Goal: Find specific page/section: Find specific page/section

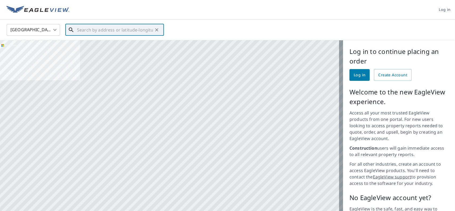
click at [100, 27] on input "text" at bounding box center [115, 29] width 76 height 15
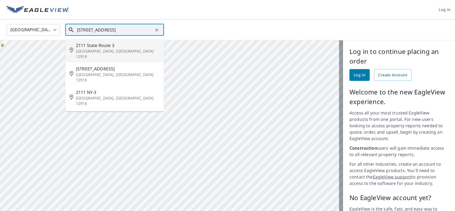
click at [93, 45] on span "2111 State Route 3" at bounding box center [118, 45] width 84 height 6
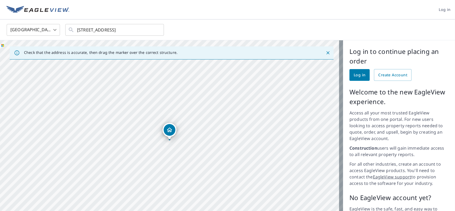
click at [327, 54] on div "Check that the address is accurate, then drag the marker over the correct struc…" at bounding box center [172, 52] width 324 height 13
click at [325, 52] on icon "Close" at bounding box center [327, 52] width 5 height 5
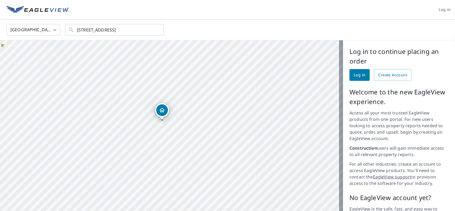
drag, startPoint x: 236, startPoint y: 101, endPoint x: 233, endPoint y: 90, distance: 11.5
click at [233, 90] on div "[STREET_ADDRESS]" at bounding box center [171, 143] width 343 height 206
drag, startPoint x: 207, startPoint y: 99, endPoint x: 292, endPoint y: 67, distance: 90.8
click at [292, 67] on div "[STREET_ADDRESS]" at bounding box center [171, 143] width 343 height 206
drag, startPoint x: 177, startPoint y: 106, endPoint x: 176, endPoint y: 102, distance: 5.1
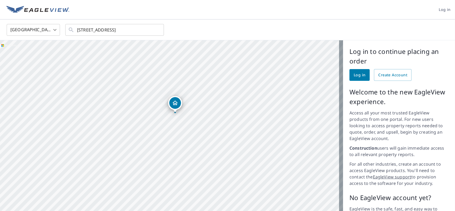
click at [176, 102] on div "[STREET_ADDRESS]" at bounding box center [171, 143] width 343 height 206
drag, startPoint x: 169, startPoint y: 137, endPoint x: 167, endPoint y: 49, distance: 88.2
click at [167, 46] on div "[STREET_ADDRESS]" at bounding box center [171, 143] width 343 height 206
drag, startPoint x: 218, startPoint y: 64, endPoint x: 240, endPoint y: 73, distance: 23.8
click at [240, 73] on div "[STREET_ADDRESS]" at bounding box center [171, 143] width 343 height 206
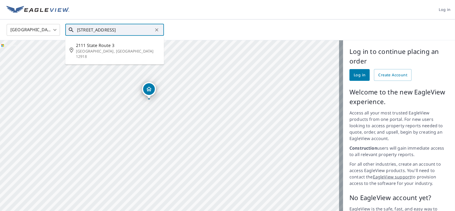
click at [96, 27] on input "[STREET_ADDRESS]" at bounding box center [115, 29] width 76 height 15
click at [100, 31] on input "[STREET_ADDRESS]" at bounding box center [115, 29] width 76 height 15
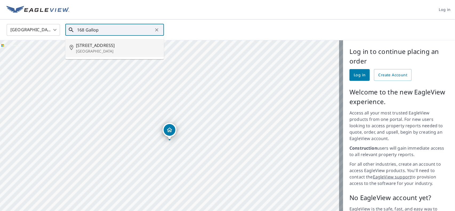
click at [91, 52] on p "[GEOGRAPHIC_DATA]" at bounding box center [118, 50] width 84 height 5
type input "[STREET_ADDRESS]"
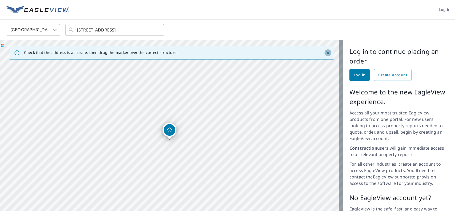
click at [326, 51] on icon "Close" at bounding box center [327, 52] width 3 height 3
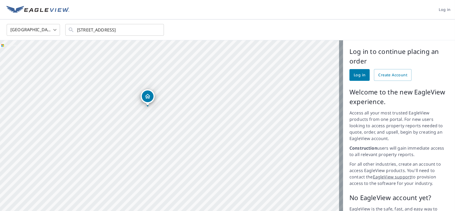
drag, startPoint x: 282, startPoint y: 119, endPoint x: 176, endPoint y: 110, distance: 106.4
click at [176, 110] on div "[STREET_ADDRESS]" at bounding box center [171, 143] width 343 height 206
drag, startPoint x: 285, startPoint y: 100, endPoint x: 261, endPoint y: 119, distance: 30.6
click at [261, 119] on div "[STREET_ADDRESS]" at bounding box center [171, 143] width 343 height 206
drag, startPoint x: 256, startPoint y: 117, endPoint x: 236, endPoint y: 105, distance: 23.4
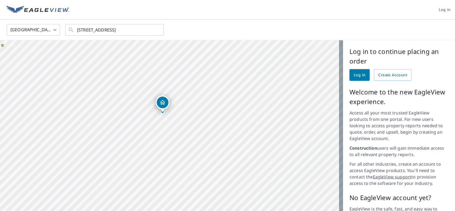
click at [236, 105] on div "[STREET_ADDRESS]" at bounding box center [171, 143] width 343 height 206
drag, startPoint x: 164, startPoint y: 103, endPoint x: 183, endPoint y: 101, distance: 19.0
click at [183, 101] on div "[STREET_ADDRESS]" at bounding box center [171, 143] width 343 height 206
drag, startPoint x: 185, startPoint y: 102, endPoint x: 205, endPoint y: 87, distance: 25.2
click at [200, 86] on div "[STREET_ADDRESS]" at bounding box center [171, 143] width 343 height 206
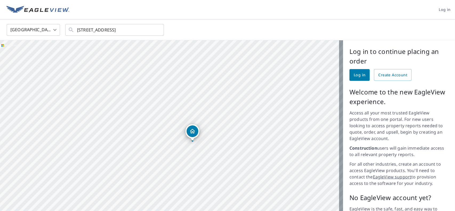
drag, startPoint x: 155, startPoint y: 106, endPoint x: 248, endPoint y: 127, distance: 95.0
click at [248, 127] on div "[STREET_ADDRESS]" at bounding box center [171, 143] width 343 height 206
drag, startPoint x: 129, startPoint y: 156, endPoint x: 133, endPoint y: 155, distance: 3.8
click at [133, 155] on div "[STREET_ADDRESS]" at bounding box center [171, 143] width 343 height 206
drag, startPoint x: 88, startPoint y: 129, endPoint x: 95, endPoint y: 132, distance: 7.3
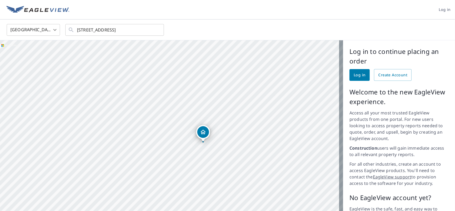
click at [95, 132] on div "[STREET_ADDRESS]" at bounding box center [171, 143] width 343 height 206
